Goal: Information Seeking & Learning: Learn about a topic

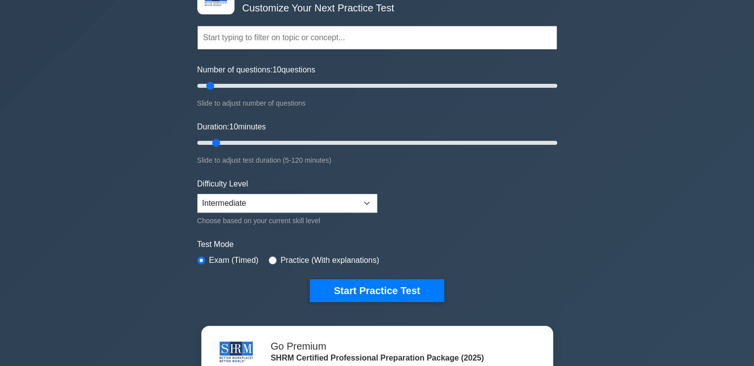
scroll to position [105, 0]
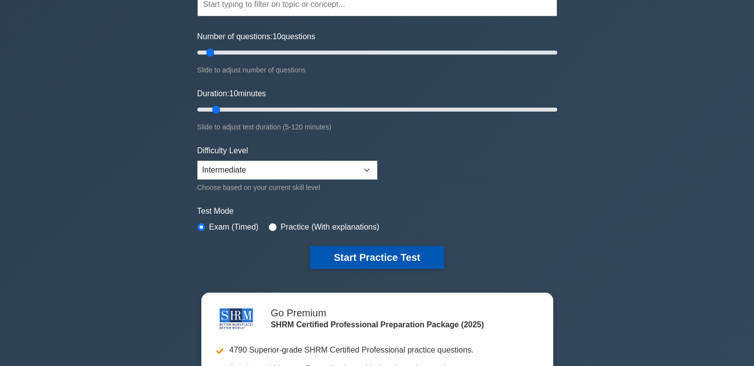
click at [377, 256] on button "Start Practice Test" at bounding box center [377, 257] width 134 height 23
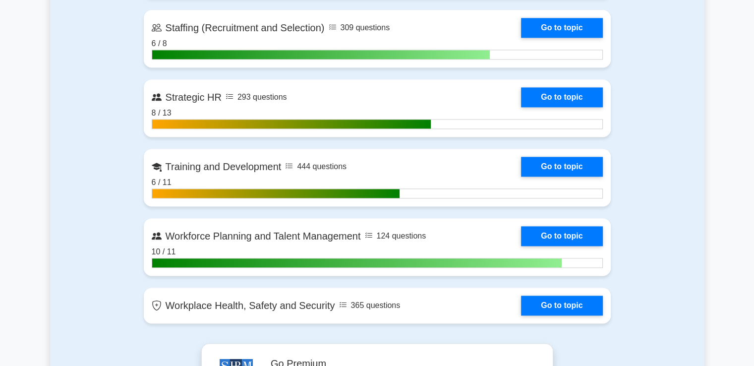
scroll to position [1379, 0]
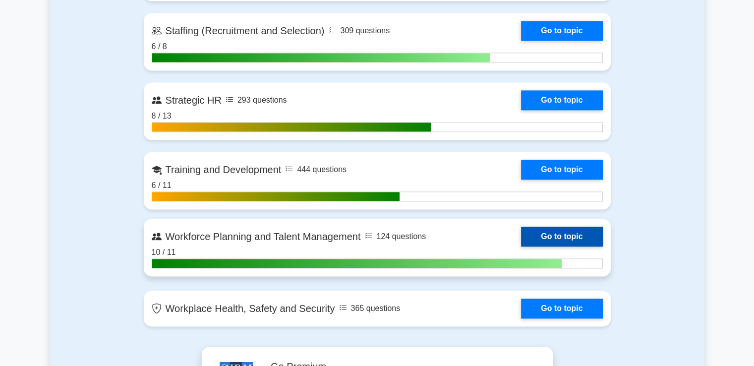
click at [521, 234] on link "Go to topic" at bounding box center [561, 237] width 81 height 20
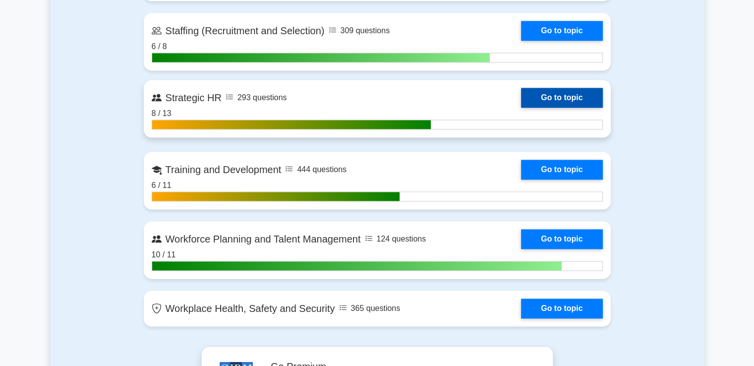
click at [521, 96] on link "Go to topic" at bounding box center [561, 98] width 81 height 20
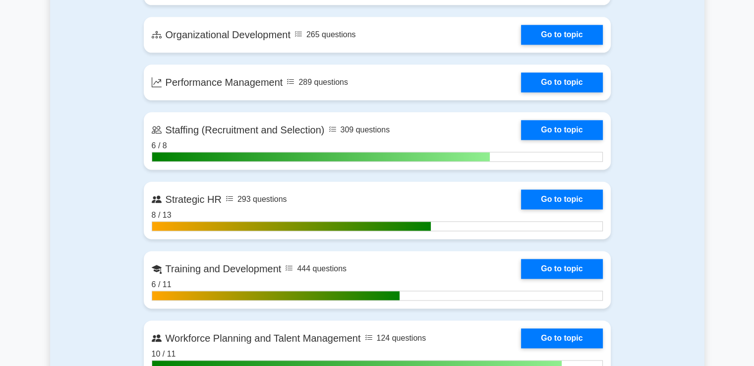
scroll to position [1216, 0]
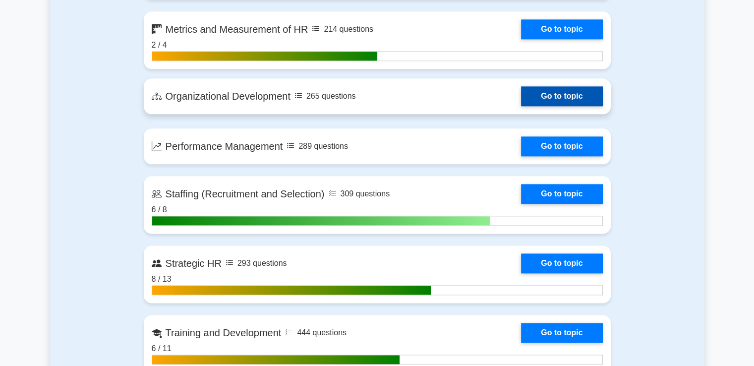
click at [521, 94] on link "Go to topic" at bounding box center [561, 96] width 81 height 20
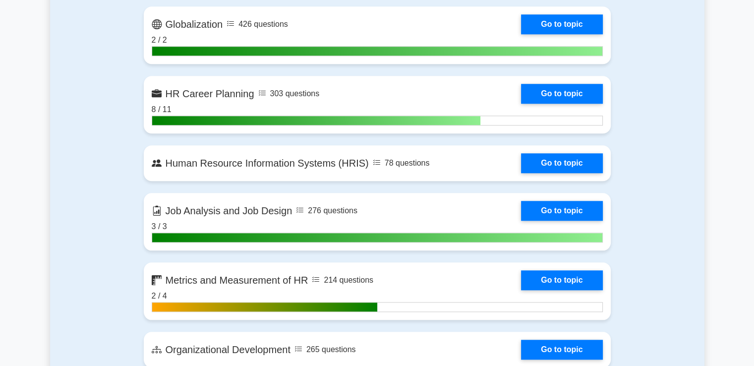
scroll to position [962, 0]
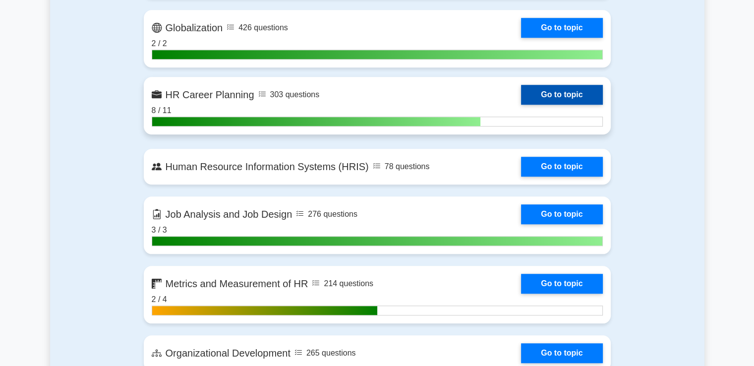
click at [521, 94] on link "Go to topic" at bounding box center [561, 95] width 81 height 20
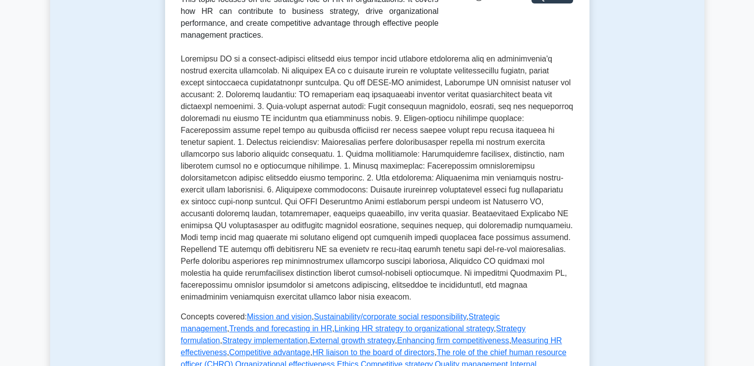
scroll to position [198, 0]
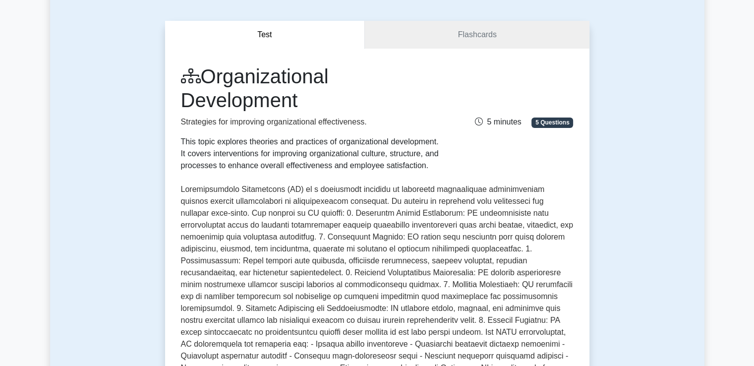
scroll to position [84, 0]
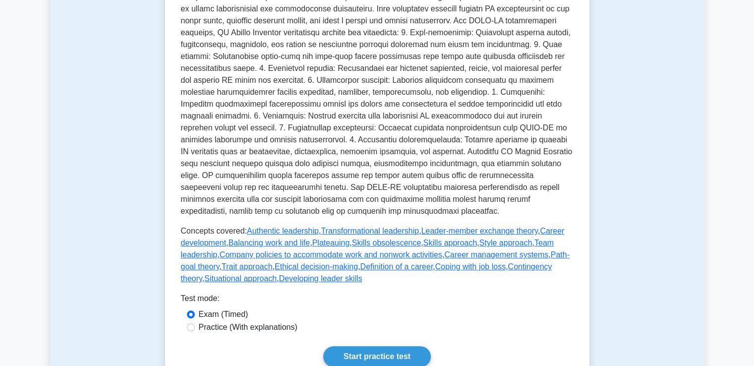
scroll to position [251, 0]
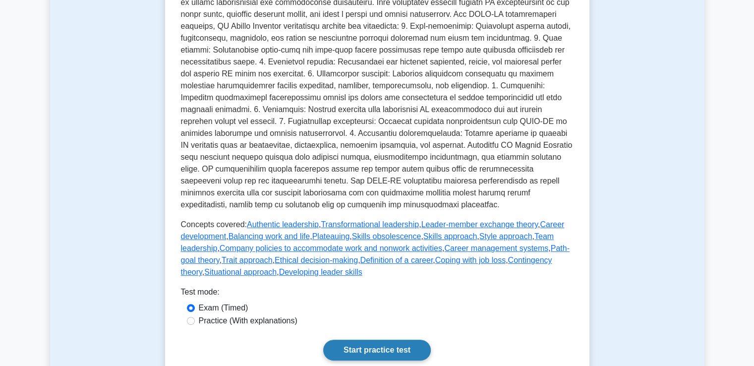
click at [374, 344] on link "Start practice test" at bounding box center [377, 350] width 108 height 21
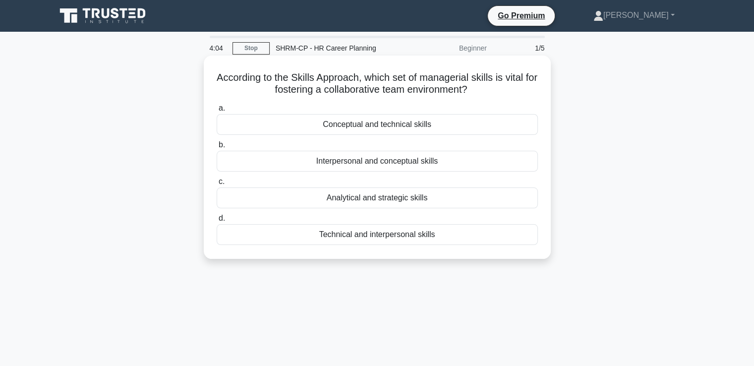
click at [402, 159] on div "Interpersonal and conceptual skills" at bounding box center [377, 161] width 321 height 21
click at [217, 148] on input "b. Interpersonal and conceptual skills" at bounding box center [217, 145] width 0 height 6
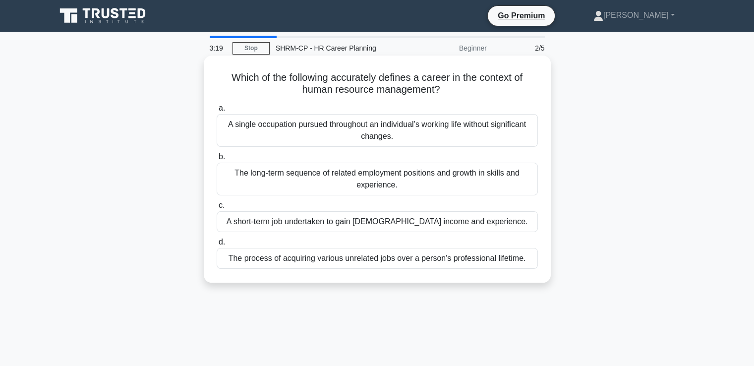
click at [382, 186] on div "The long-term sequence of related employment positions and growth in skills and…" at bounding box center [377, 179] width 321 height 33
click at [217, 160] on input "b. The long-term sequence of related employment positions and growth in skills …" at bounding box center [217, 157] width 0 height 6
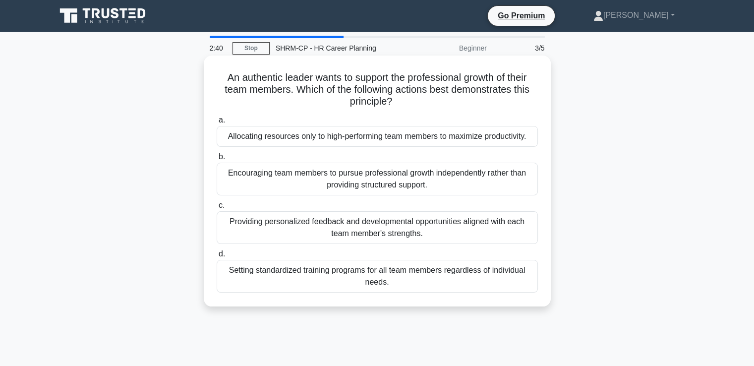
click at [350, 236] on div "Providing personalized feedback and developmental opportunities aligned with ea…" at bounding box center [377, 227] width 321 height 33
click at [217, 209] on input "c. Providing personalized feedback and developmental opportunities aligned with…" at bounding box center [217, 205] width 0 height 6
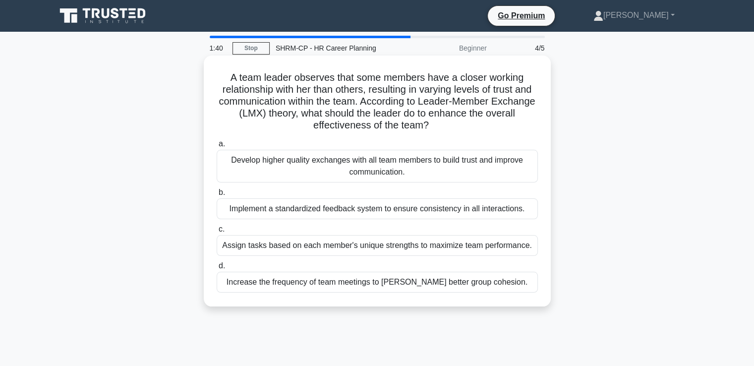
click at [342, 239] on div "Assign tasks based on each member's unique strengths to maximize team performan…" at bounding box center [377, 245] width 321 height 21
click at [217, 232] on input "c. Assign tasks based on each member's unique strengths to maximize team perfor…" at bounding box center [217, 229] width 0 height 6
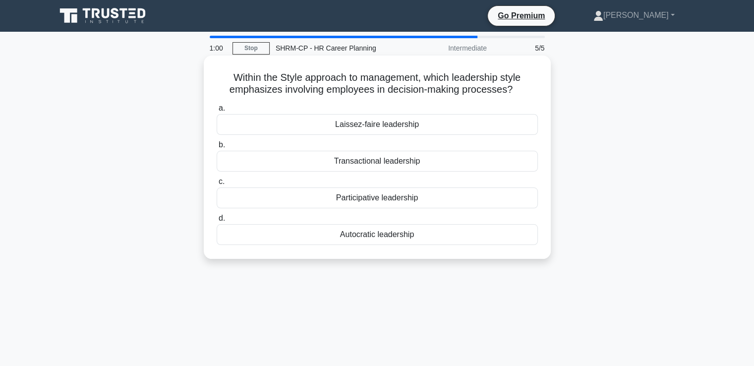
click at [354, 198] on div "Participative leadership" at bounding box center [377, 197] width 321 height 21
click at [217, 185] on input "c. Participative leadership" at bounding box center [217, 181] width 0 height 6
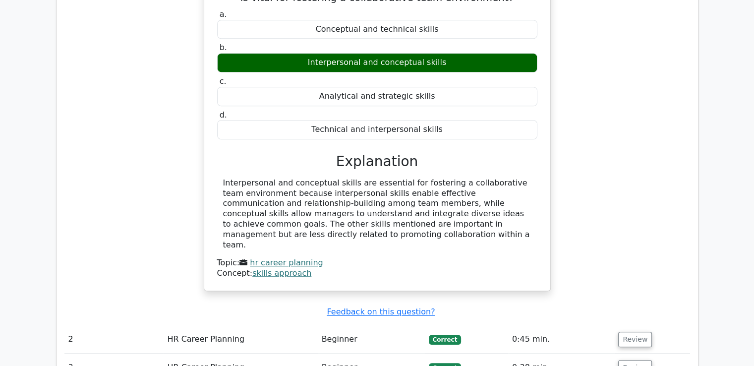
scroll to position [872, 0]
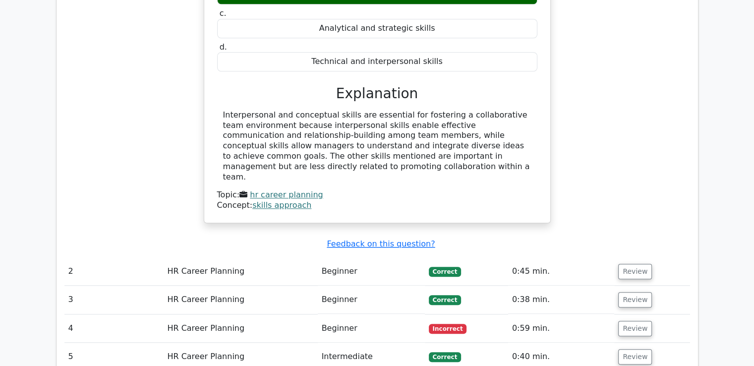
click at [370, 257] on td "Beginner" at bounding box center [371, 271] width 107 height 28
click at [341, 257] on td "Beginner" at bounding box center [371, 271] width 107 height 28
click at [637, 264] on button "Review" at bounding box center [635, 271] width 34 height 15
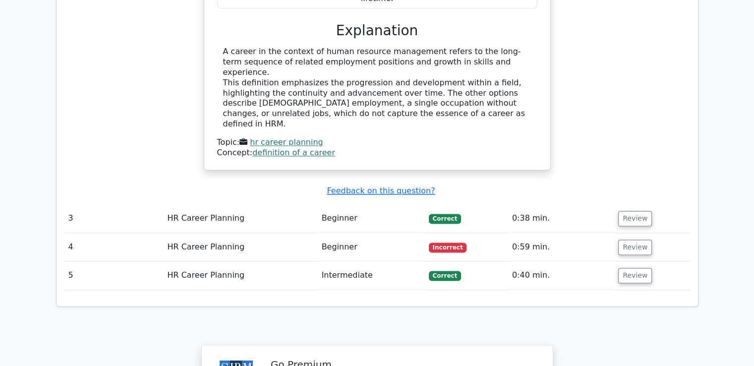
scroll to position [1388, 0]
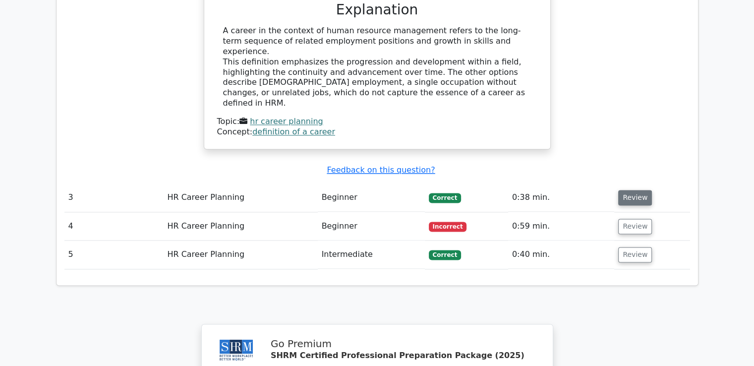
click at [632, 190] on button "Review" at bounding box center [635, 197] width 34 height 15
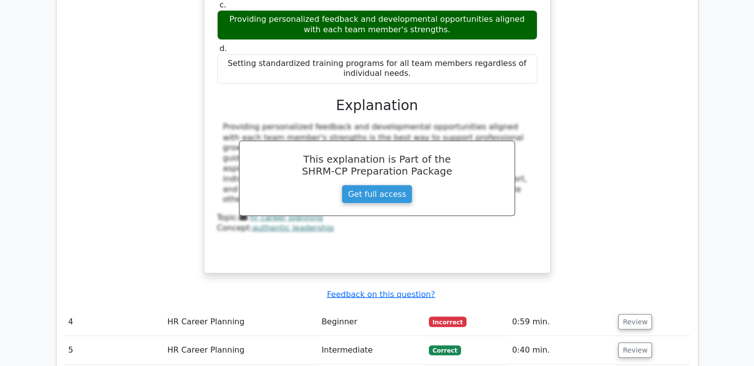
scroll to position [1751, 0]
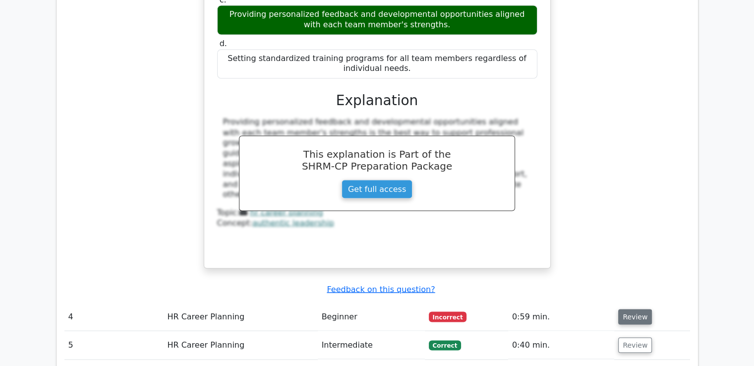
click at [636, 309] on button "Review" at bounding box center [635, 316] width 34 height 15
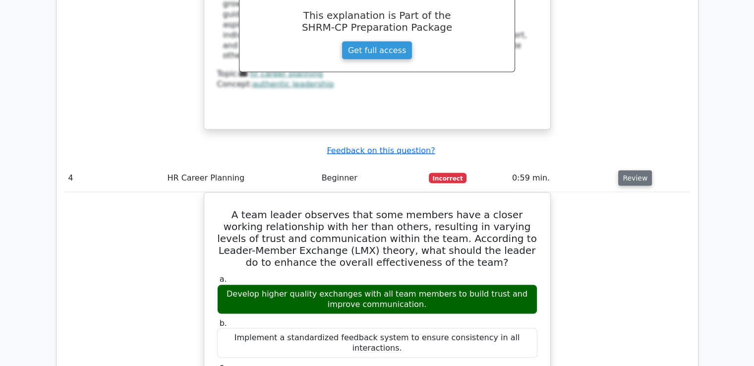
scroll to position [1988, 0]
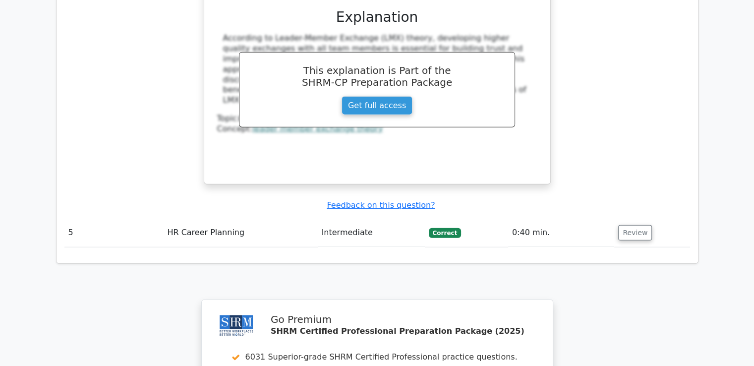
scroll to position [2332, 0]
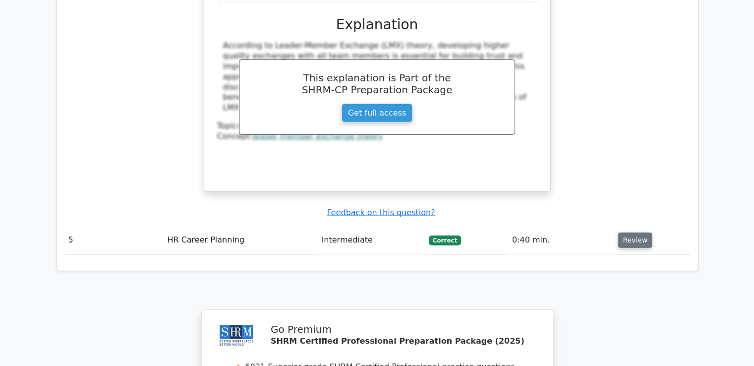
click at [631, 232] on button "Review" at bounding box center [635, 239] width 34 height 15
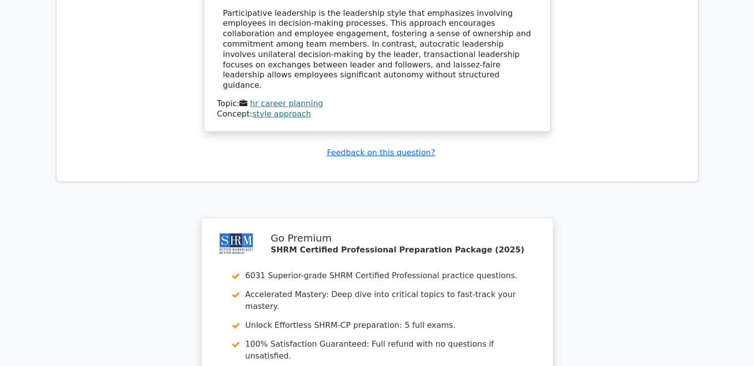
scroll to position [2849, 0]
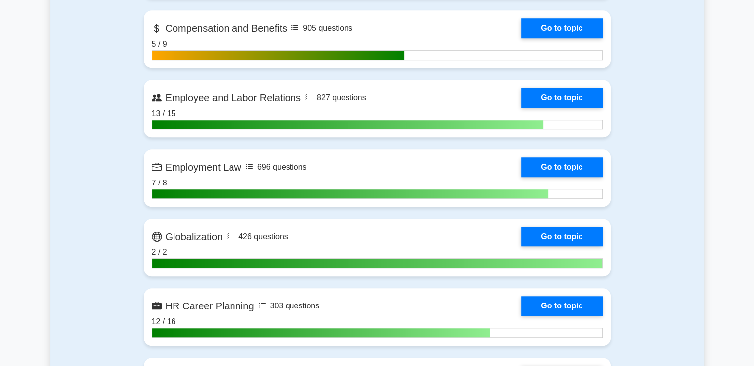
scroll to position [759, 0]
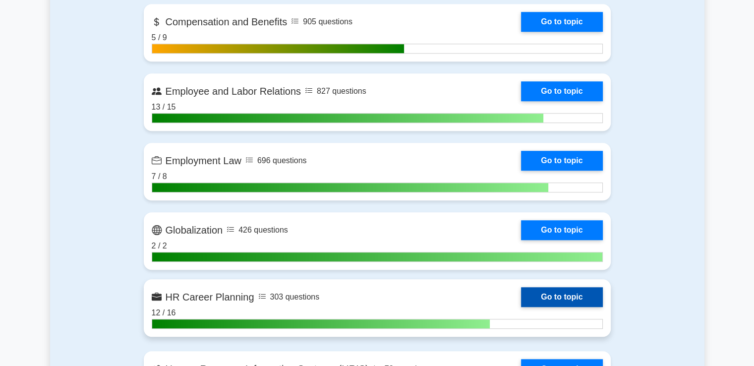
click at [521, 290] on link "Go to topic" at bounding box center [561, 297] width 81 height 20
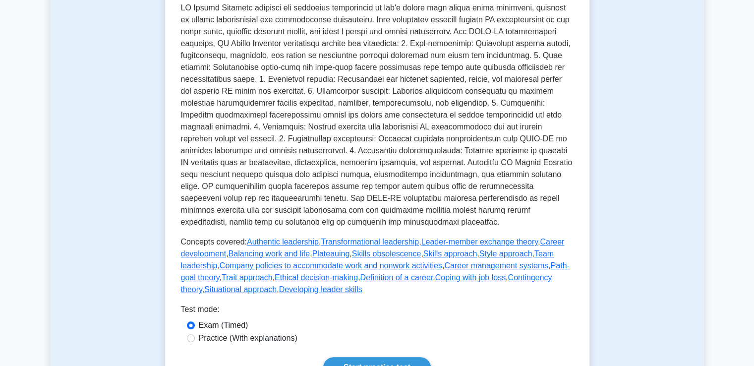
scroll to position [237, 0]
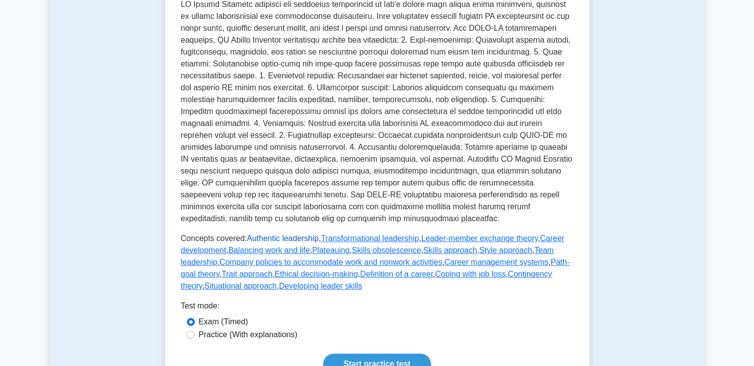
click at [282, 241] on link "Authentic leadership" at bounding box center [283, 238] width 72 height 8
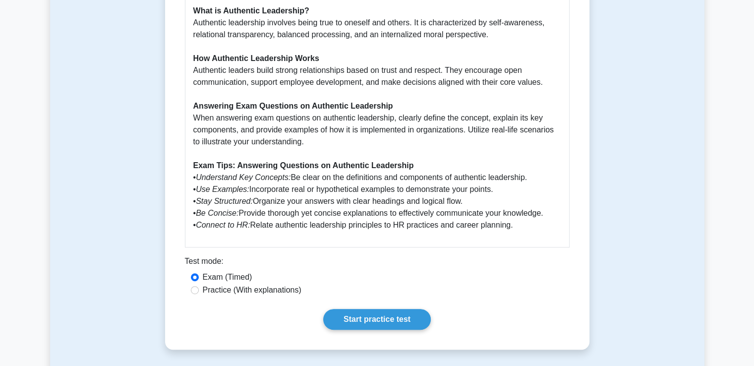
scroll to position [515, 0]
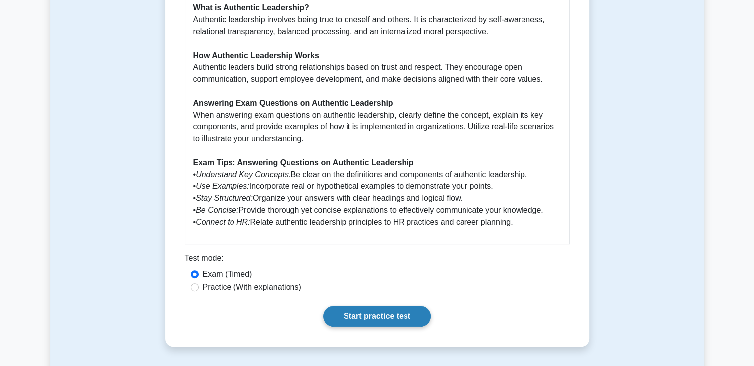
click at [349, 306] on link "Start practice test" at bounding box center [377, 316] width 108 height 21
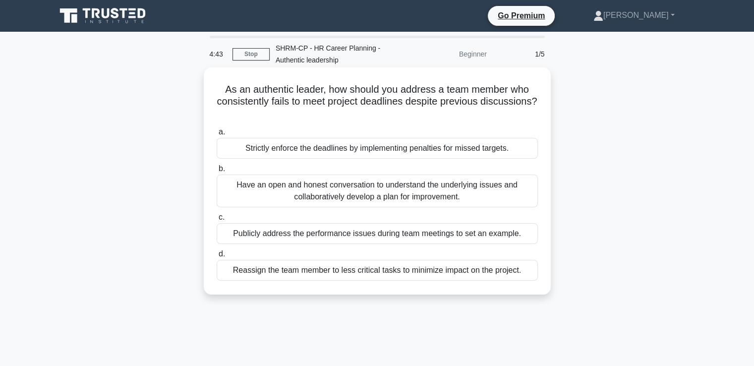
click at [392, 204] on div "Have an open and honest conversation to understand the underlying issues and co…" at bounding box center [377, 190] width 321 height 33
click at [217, 172] on input "b. Have an open and honest conversation to understand the underlying issues and…" at bounding box center [217, 169] width 0 height 6
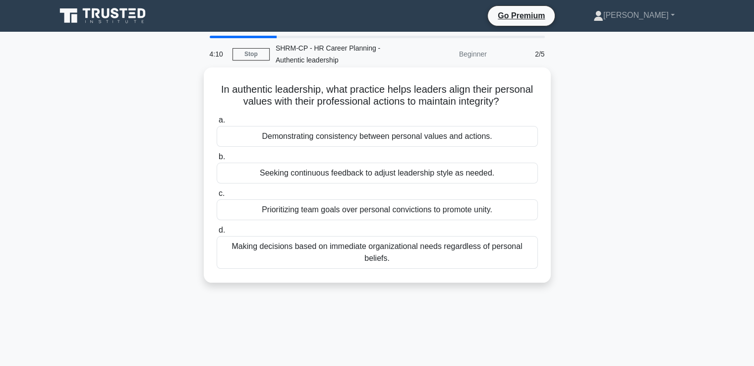
click at [365, 172] on div "Seeking continuous feedback to adjust leadership style as needed." at bounding box center [377, 173] width 321 height 21
click at [217, 160] on input "b. Seeking continuous feedback to adjust leadership style as needed." at bounding box center [217, 157] width 0 height 6
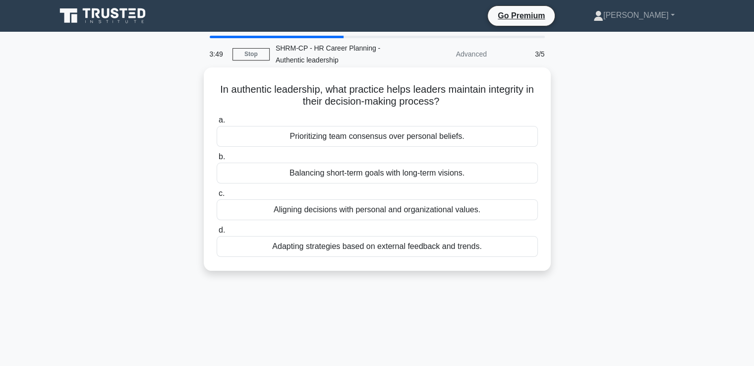
click at [312, 211] on div "Aligning decisions with personal and organizational values." at bounding box center [377, 209] width 321 height 21
click at [217, 197] on input "c. Aligning decisions with personal and organizational values." at bounding box center [217, 193] width 0 height 6
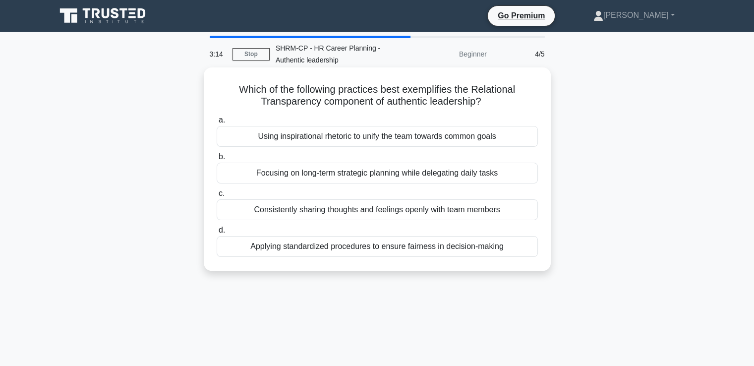
click at [303, 248] on div "Applying standardized procedures to ensure fairness in decision-making" at bounding box center [377, 246] width 321 height 21
click at [217, 233] on input "d. Applying standardized procedures to ensure fairness in decision-making" at bounding box center [217, 230] width 0 height 6
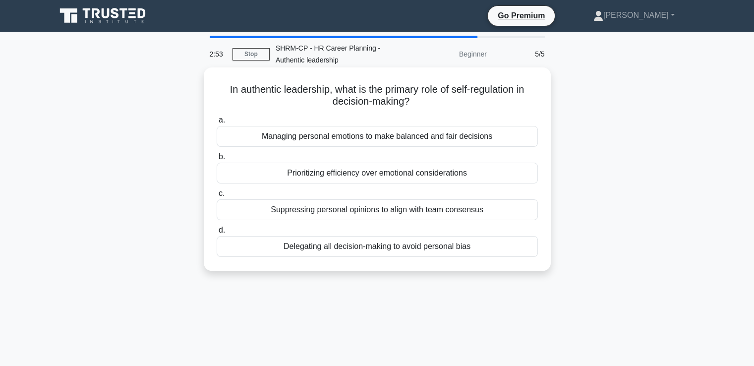
click at [424, 140] on div "Managing personal emotions to make balanced and fair decisions" at bounding box center [377, 136] width 321 height 21
click at [217, 123] on input "a. Managing personal emotions to make balanced and fair decisions" at bounding box center [217, 120] width 0 height 6
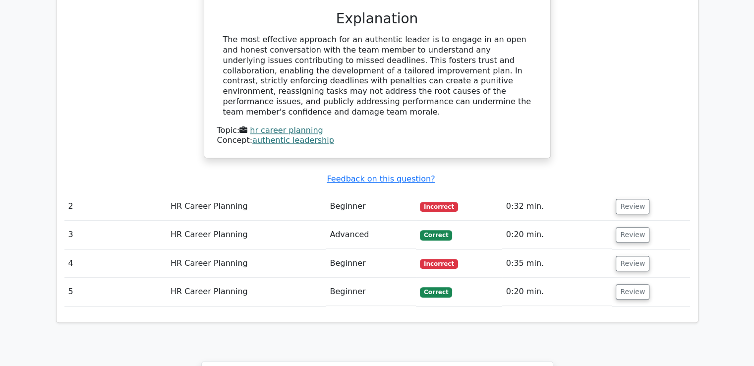
scroll to position [991, 0]
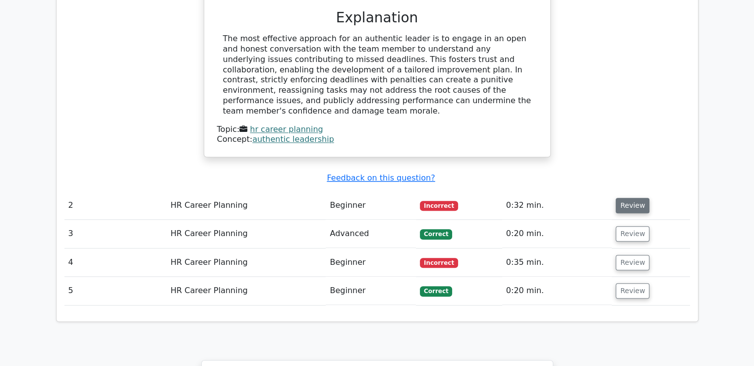
click at [621, 198] on button "Review" at bounding box center [633, 205] width 34 height 15
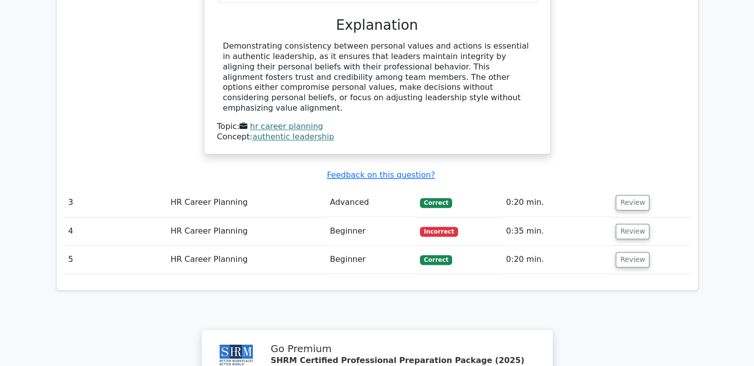
scroll to position [1408, 0]
click at [626, 194] on button "Review" at bounding box center [633, 201] width 34 height 15
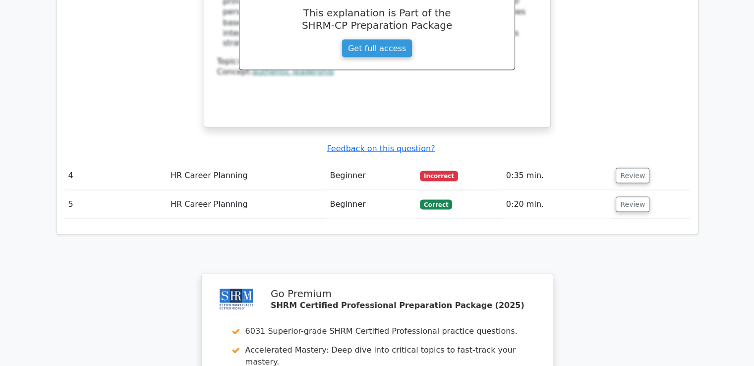
scroll to position [1883, 0]
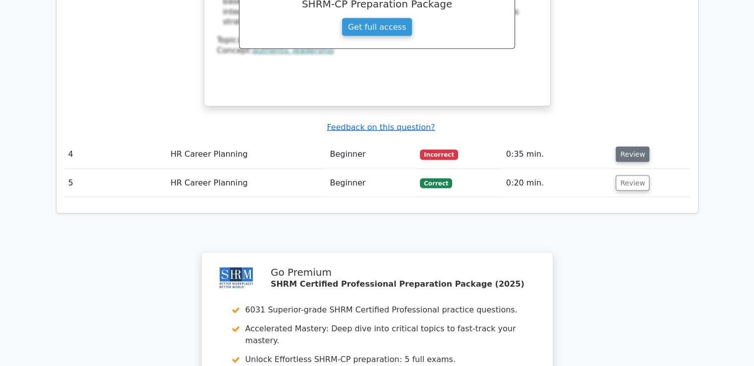
click at [626, 146] on button "Review" at bounding box center [633, 153] width 34 height 15
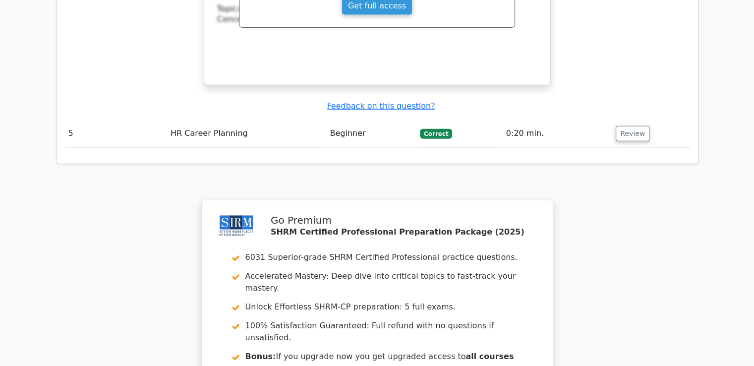
scroll to position [2120, 0]
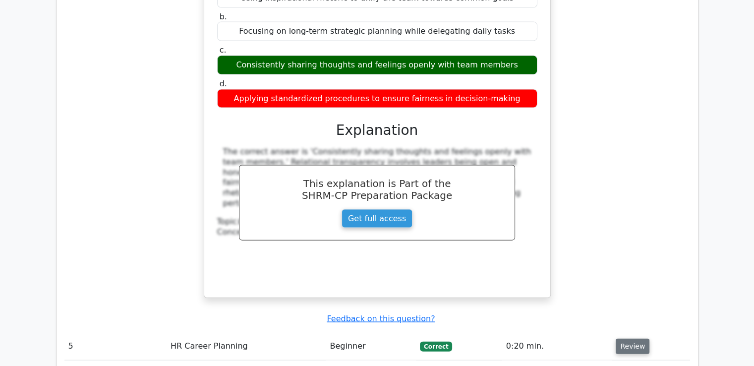
click at [634, 339] on button "Review" at bounding box center [633, 346] width 34 height 15
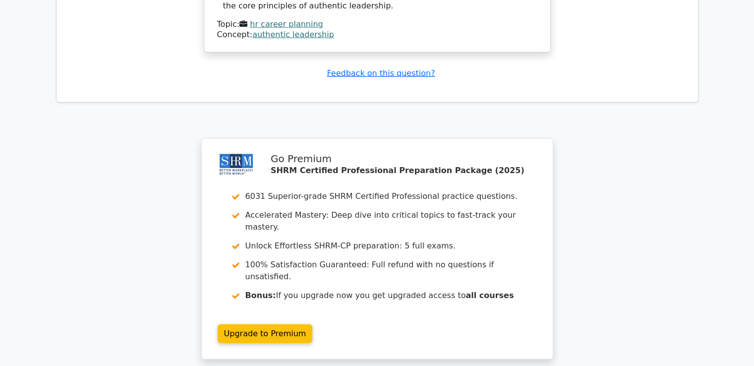
scroll to position [2726, 0]
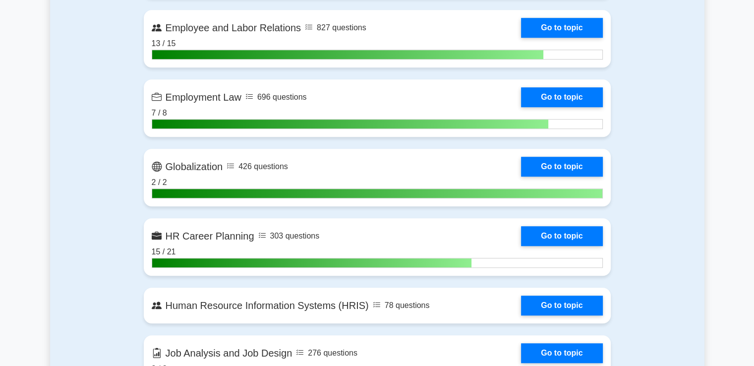
scroll to position [793, 0]
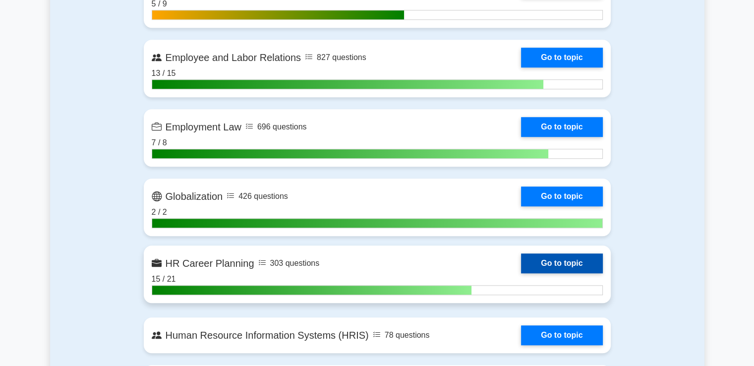
click at [521, 263] on link "Go to topic" at bounding box center [561, 263] width 81 height 20
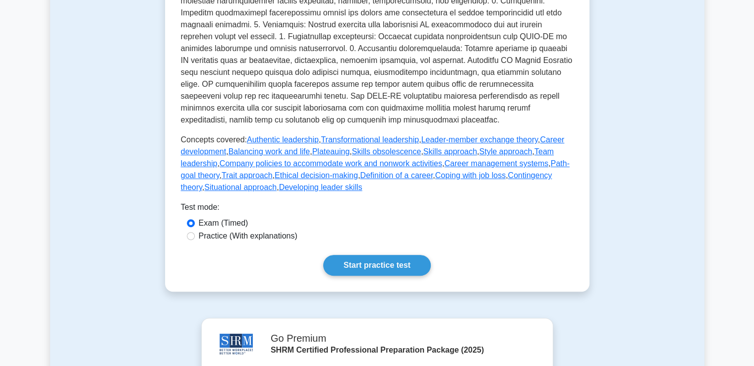
scroll to position [357, 0]
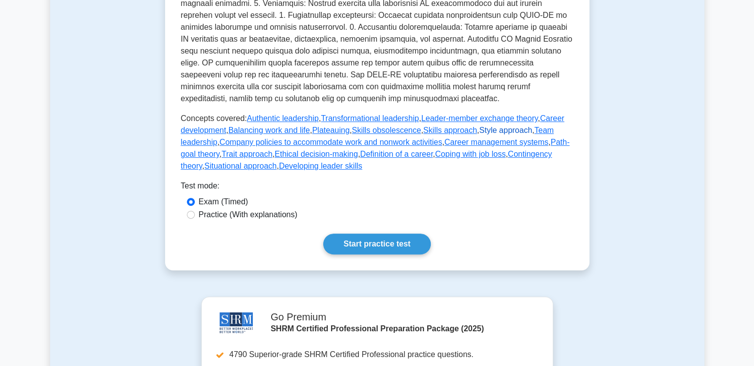
click at [496, 131] on link "Style approach" at bounding box center [505, 130] width 53 height 8
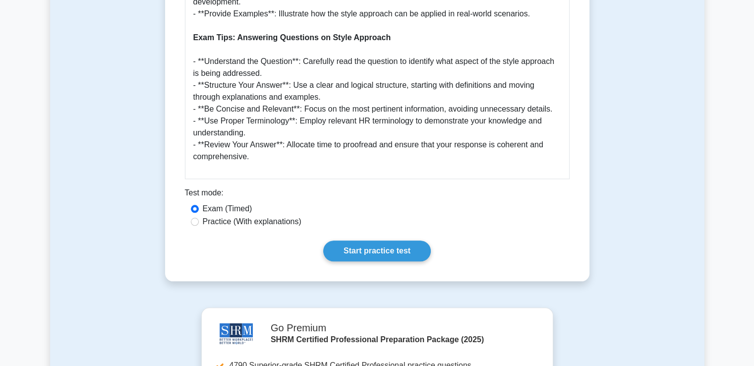
scroll to position [991, 0]
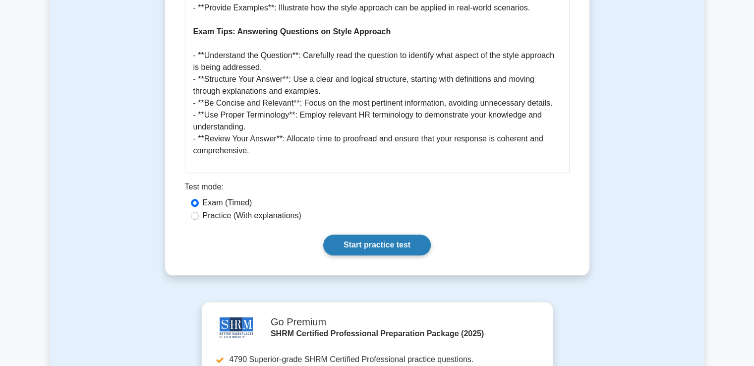
click at [353, 234] on link "Start practice test" at bounding box center [377, 244] width 108 height 21
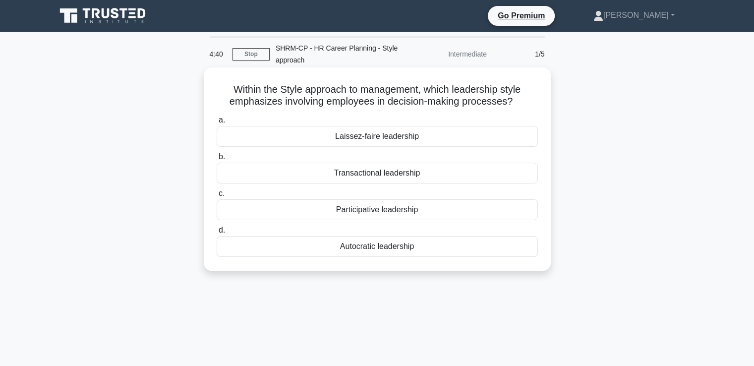
click at [410, 213] on div "Participative leadership" at bounding box center [377, 209] width 321 height 21
click at [217, 197] on input "c. Participative leadership" at bounding box center [217, 193] width 0 height 6
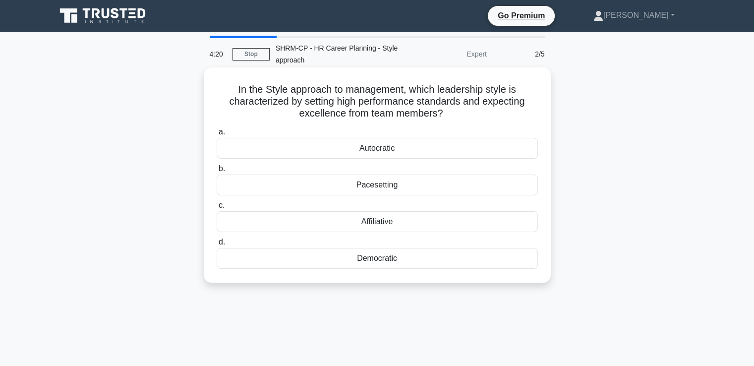
click at [380, 145] on div "Autocratic" at bounding box center [377, 148] width 321 height 21
click at [217, 135] on input "a. Autocratic" at bounding box center [217, 132] width 0 height 6
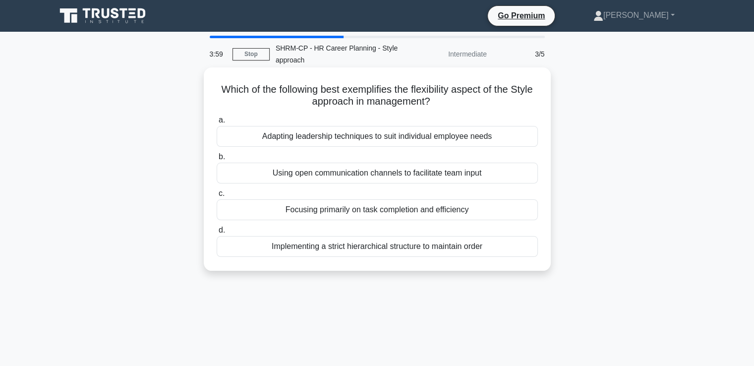
click at [425, 137] on div "Adapting leadership techniques to suit individual employee needs" at bounding box center [377, 136] width 321 height 21
click at [217, 123] on input "a. Adapting leadership techniques to suit individual employee needs" at bounding box center [217, 120] width 0 height 6
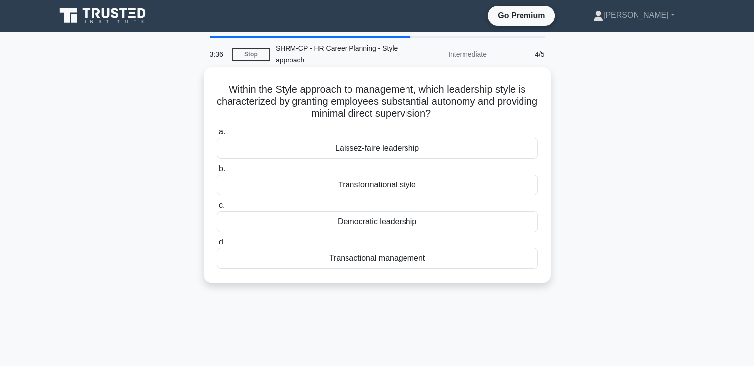
click at [396, 151] on div "Laissez-faire leadership" at bounding box center [377, 148] width 321 height 21
click at [217, 135] on input "a. Laissez-faire leadership" at bounding box center [217, 132] width 0 height 6
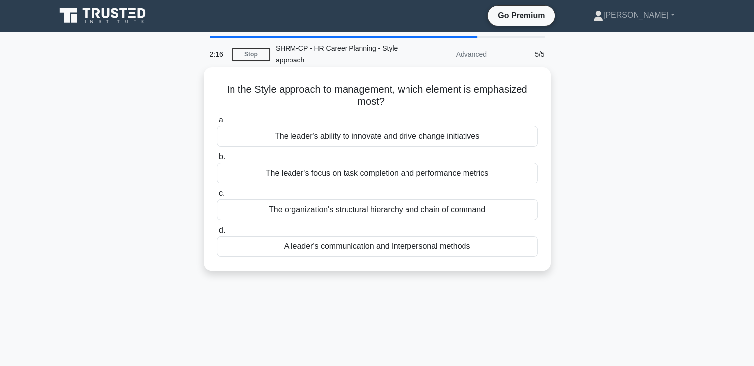
click at [354, 135] on div "The leader's ability to innovate and drive change initiatives" at bounding box center [377, 136] width 321 height 21
click at [217, 123] on input "a. The leader's ability to innovate and drive change initiatives" at bounding box center [217, 120] width 0 height 6
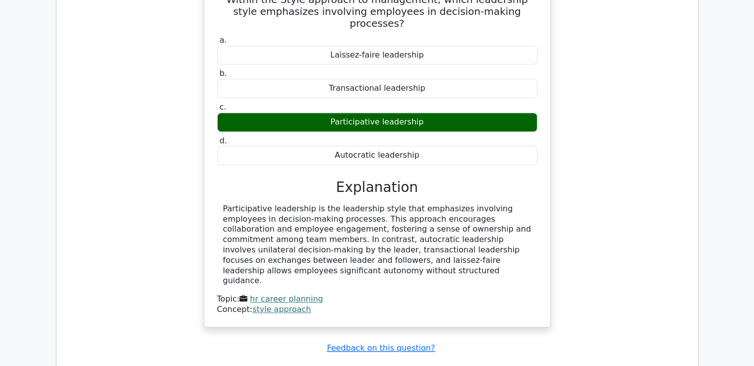
scroll to position [833, 0]
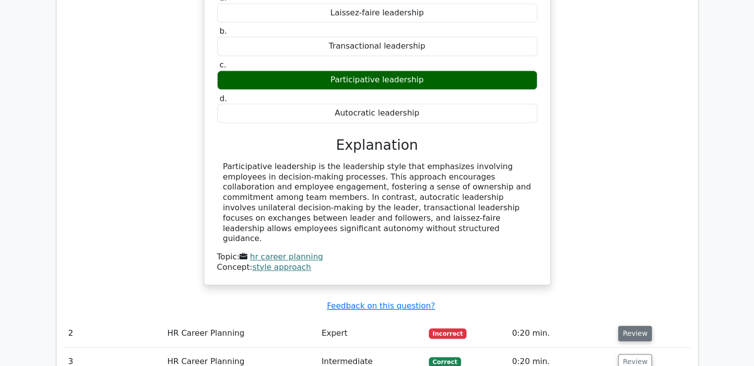
click at [633, 326] on button "Review" at bounding box center [635, 333] width 34 height 15
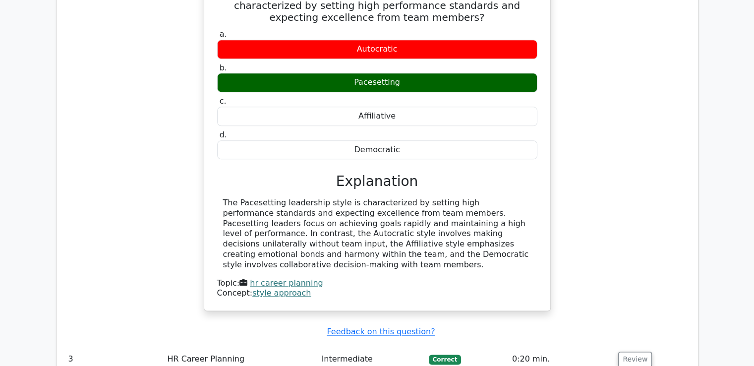
scroll to position [1213, 0]
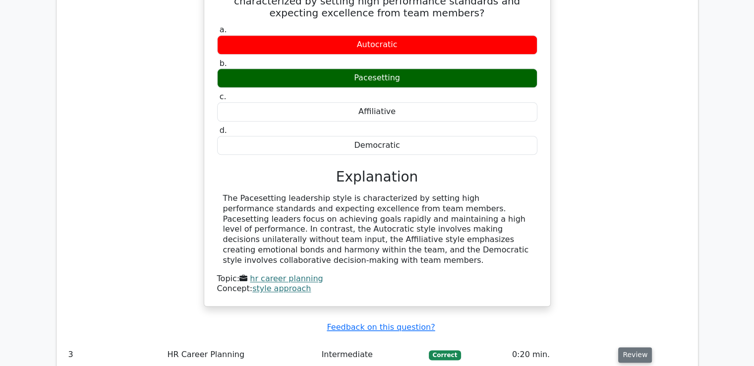
click at [630, 347] on button "Review" at bounding box center [635, 354] width 34 height 15
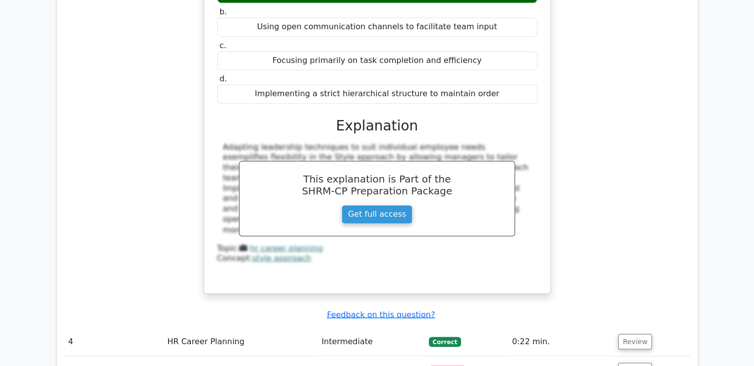
scroll to position [1668, 0]
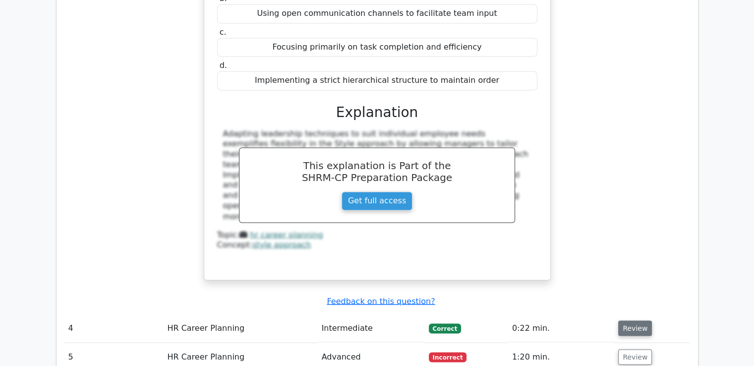
click at [636, 320] on button "Review" at bounding box center [635, 327] width 34 height 15
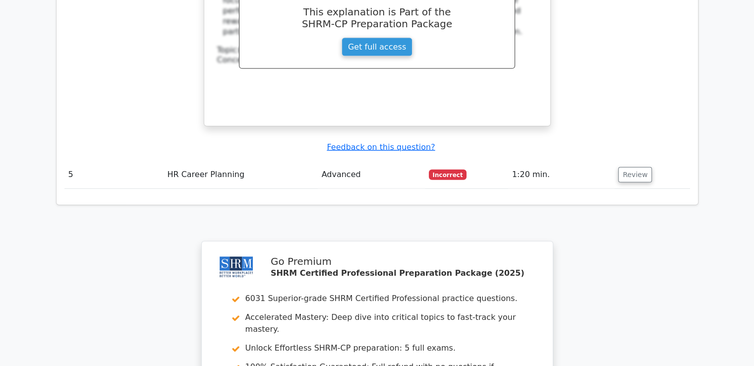
scroll to position [2291, 0]
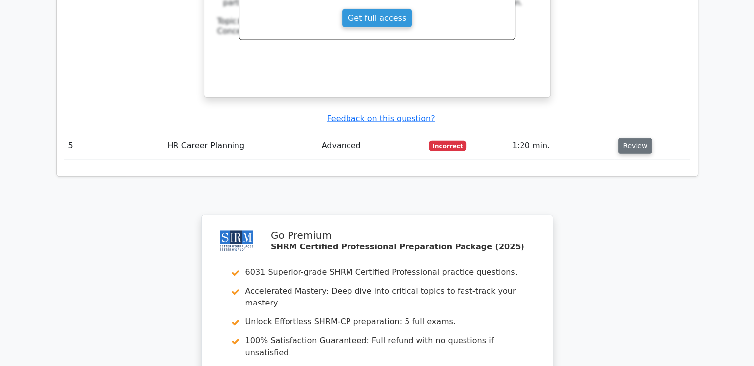
click at [628, 138] on button "Review" at bounding box center [635, 145] width 34 height 15
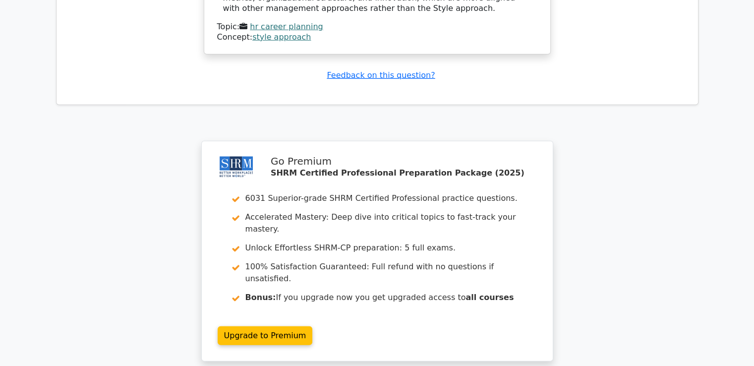
scroll to position [2771, 0]
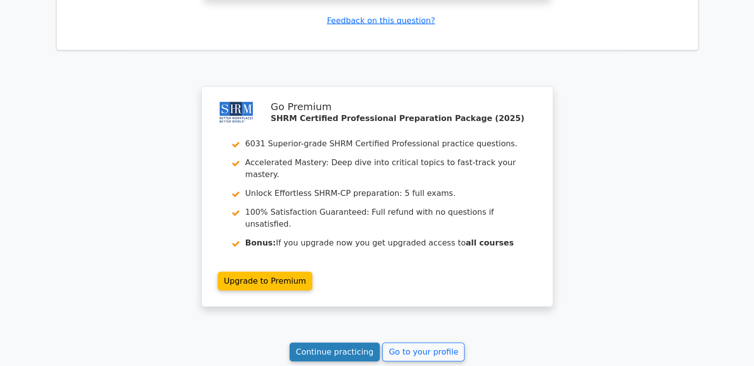
click at [353, 342] on link "Continue practicing" at bounding box center [334, 351] width 91 height 19
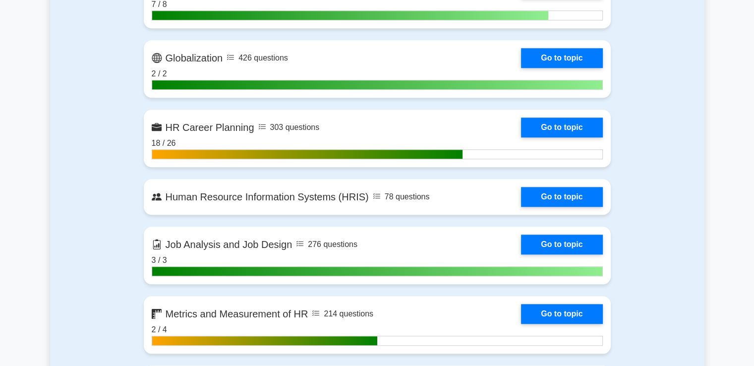
scroll to position [934, 0]
